Goal: Task Accomplishment & Management: Use online tool/utility

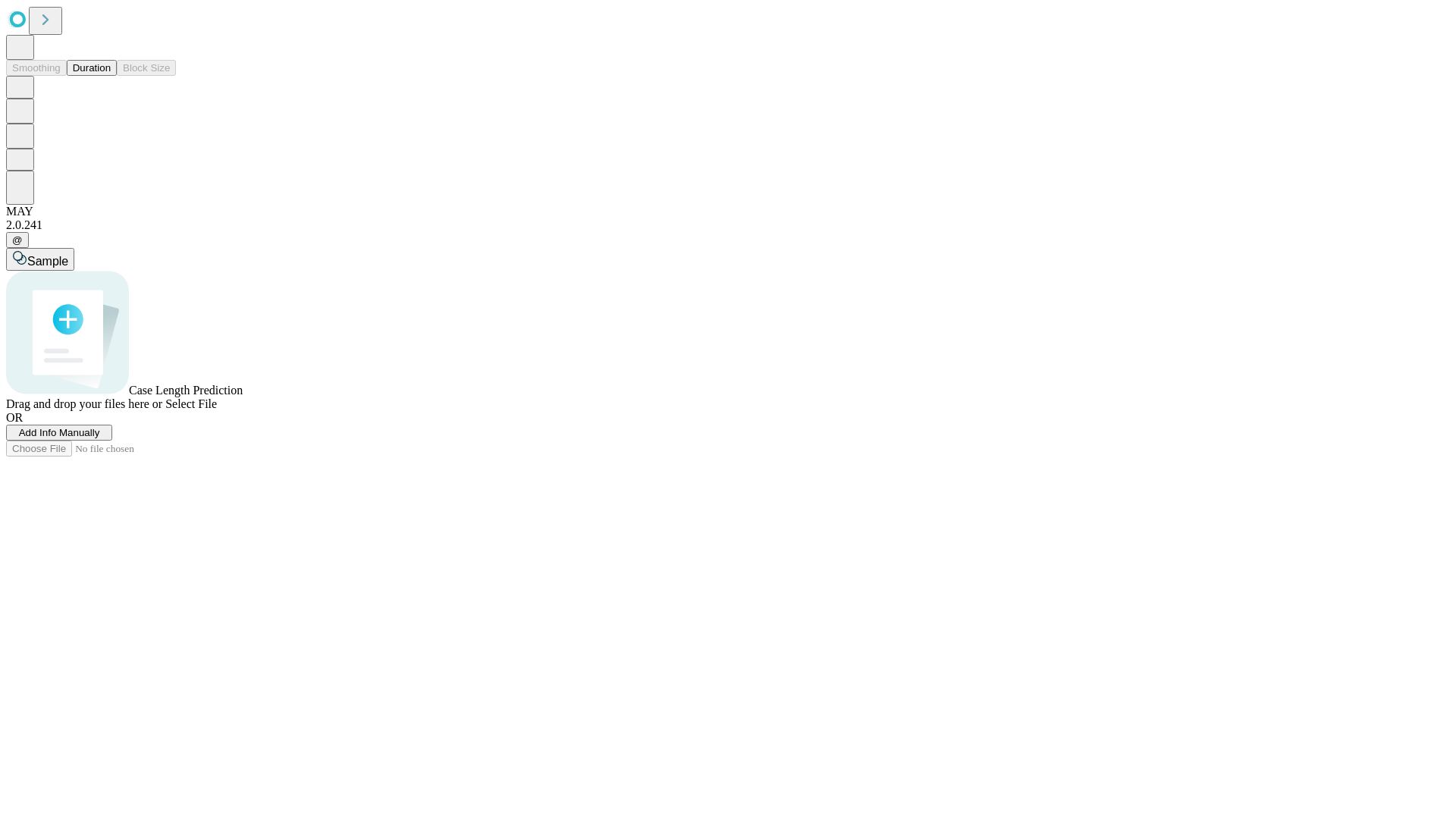
click at [110, 75] on button "Duration" at bounding box center [91, 68] width 50 height 16
click at [100, 438] on span "Add Info Manually" at bounding box center [60, 432] width 81 height 11
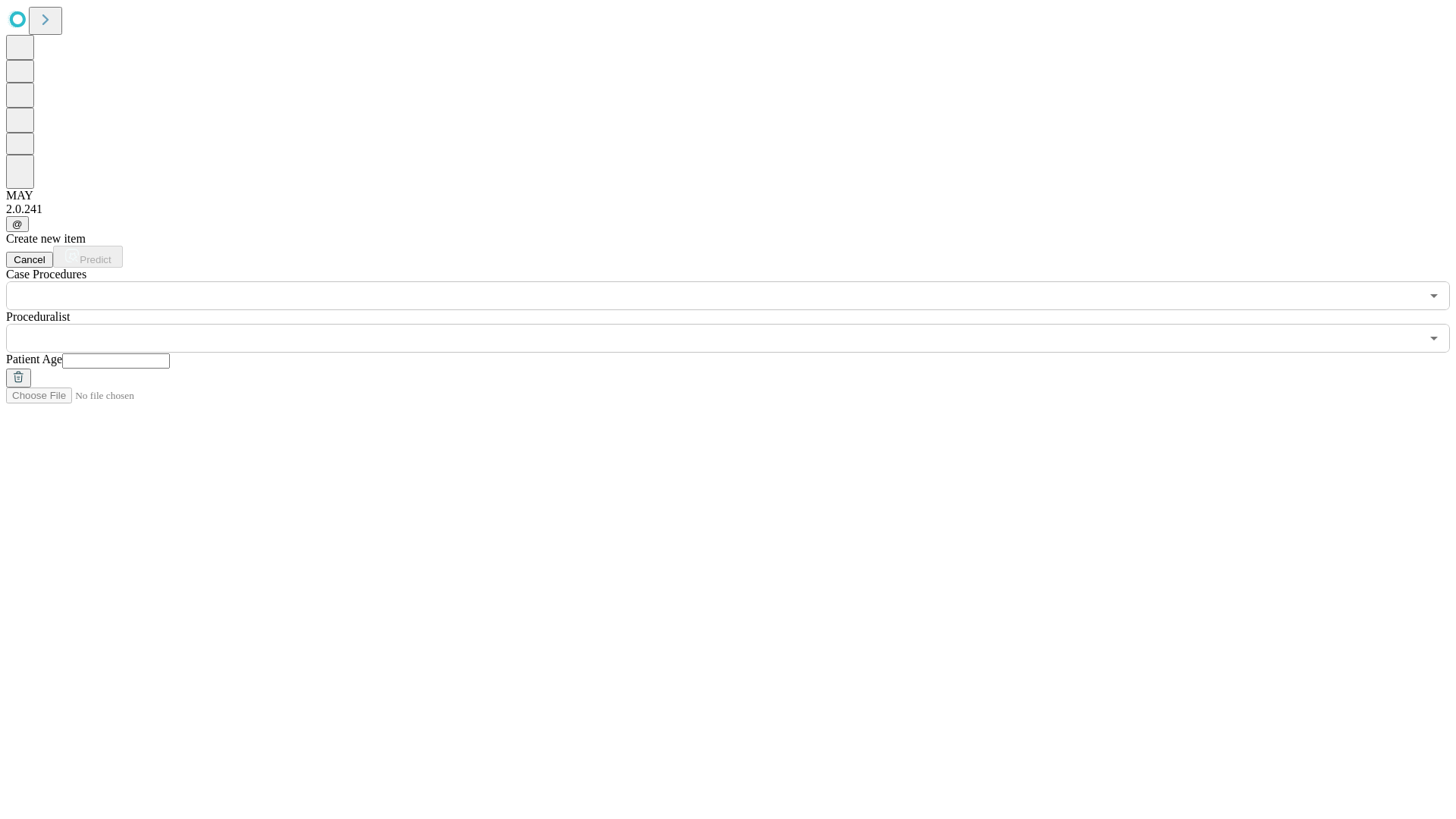
click at [170, 353] on input "text" at bounding box center [116, 361] width 108 height 15
type input "**"
click at [739, 324] on input "text" at bounding box center [714, 338] width 1415 height 29
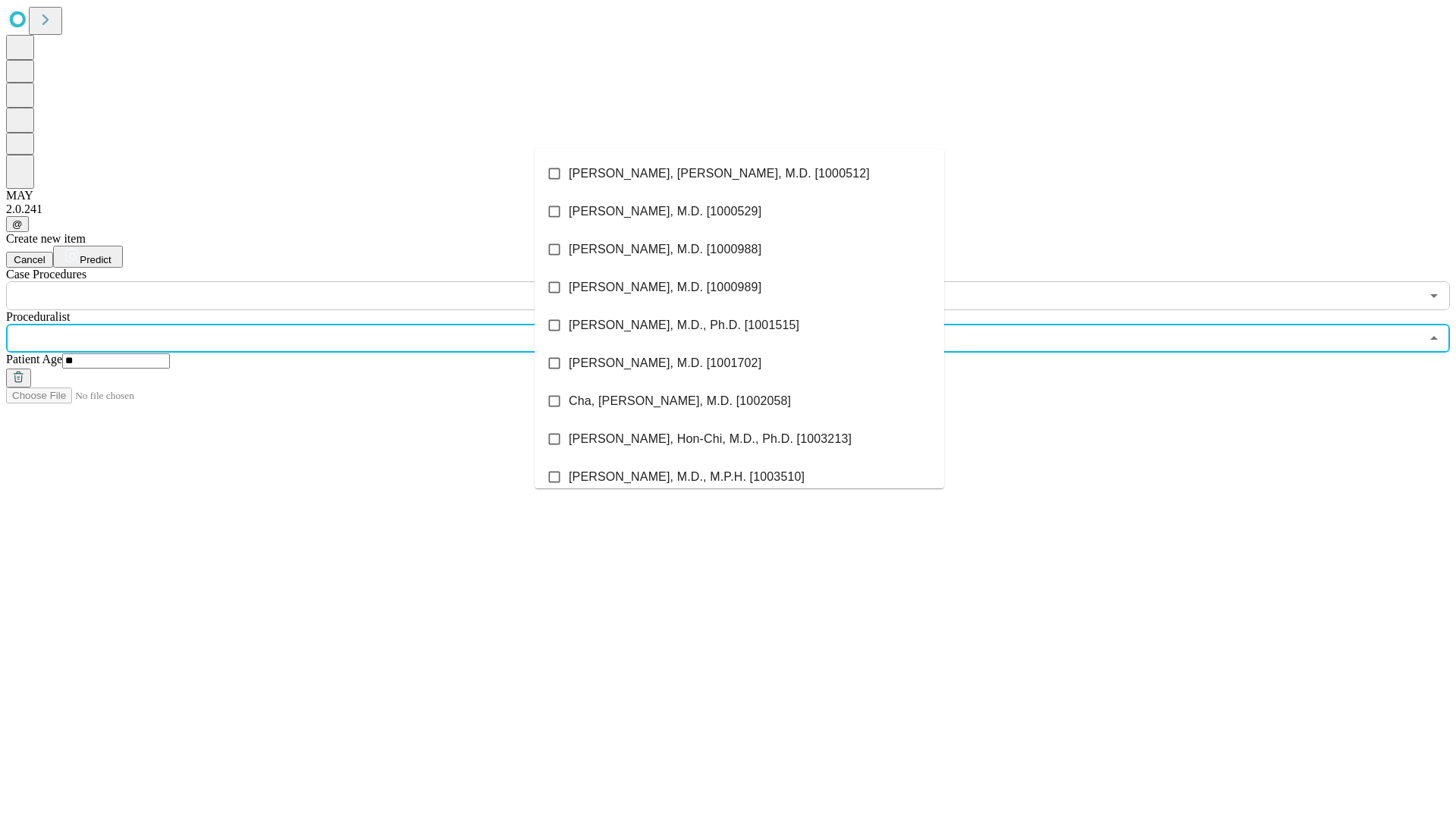
click at [740, 174] on li "[PERSON_NAME], [PERSON_NAME], M.D. [1000512]" at bounding box center [739, 174] width 409 height 38
click at [319, 281] on input "text" at bounding box center [714, 296] width 1415 height 29
